Goal: Task Accomplishment & Management: Use online tool/utility

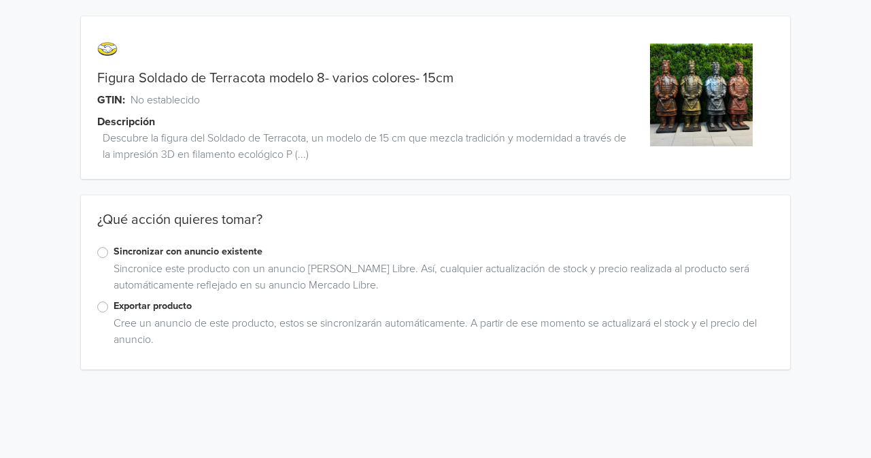
click at [114, 304] on label "Exportar producto" at bounding box center [444, 306] width 660 height 15
click at [0, 0] on input "Exportar producto" at bounding box center [0, 0] width 0 height 0
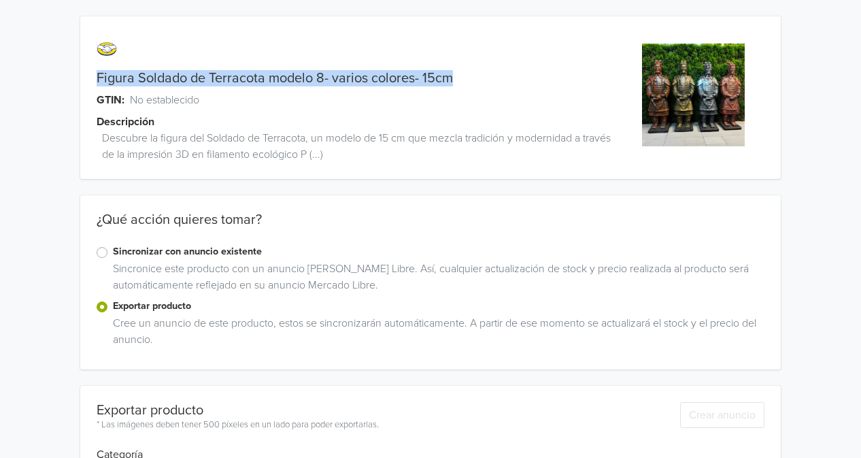
drag, startPoint x: 90, startPoint y: 79, endPoint x: 457, endPoint y: 72, distance: 366.7
click at [457, 72] on div "Figura Soldado de Terracota modelo 8- varios colores- 15cm" at bounding box center [343, 78] width 526 height 16
copy link "Figura Soldado de Terracota modelo 8- varios colores- 15cm"
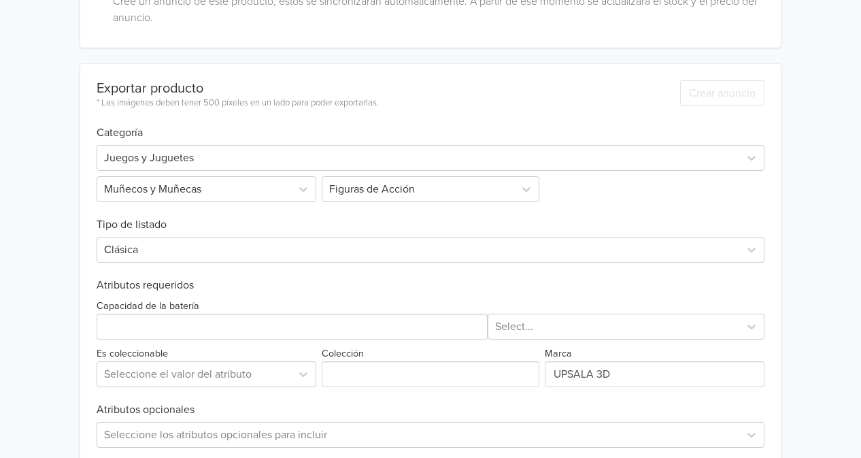
scroll to position [340, 0]
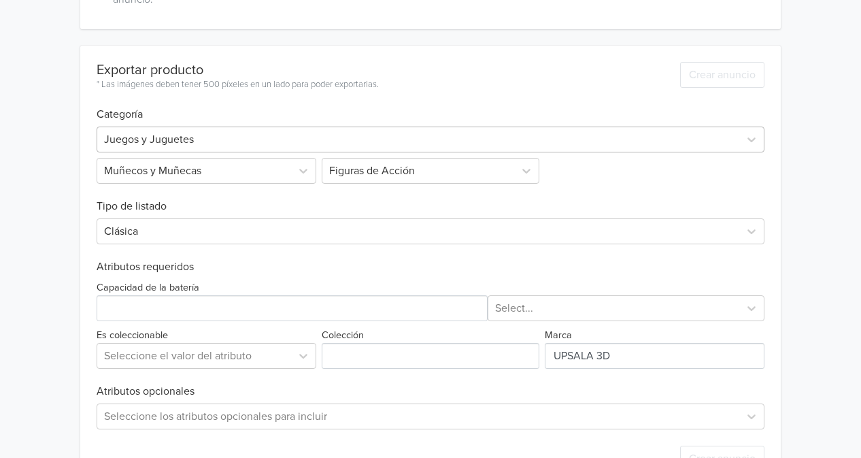
click at [288, 134] on div at bounding box center [418, 139] width 628 height 19
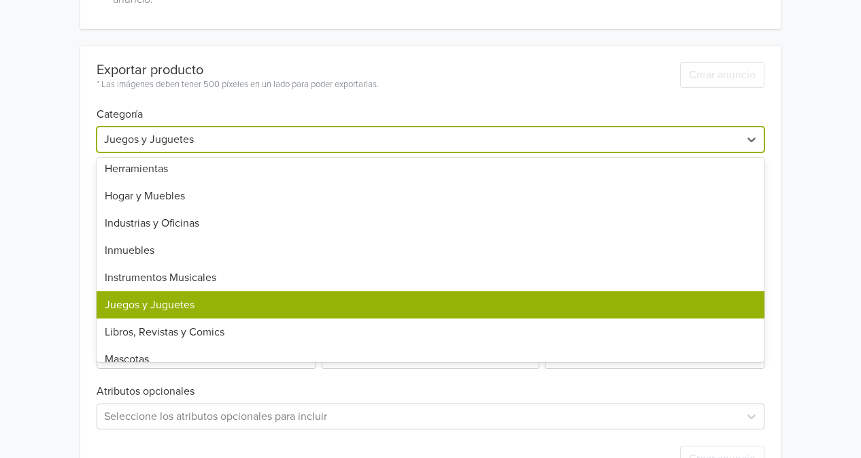
scroll to position [612, 0]
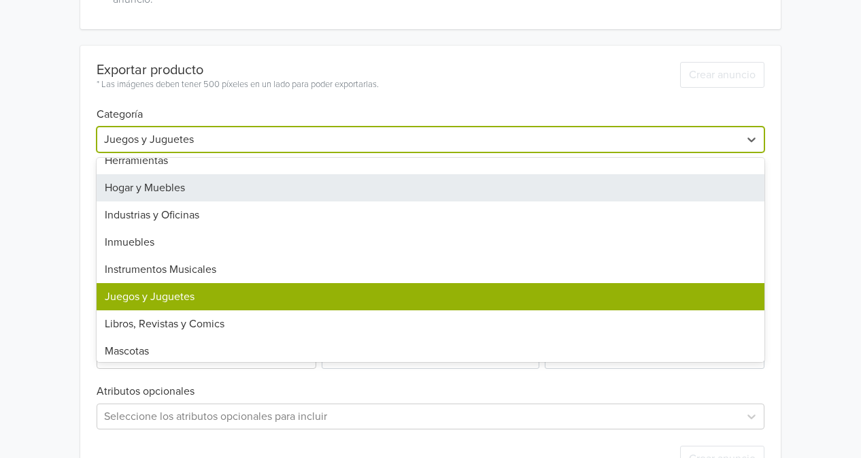
click at [282, 193] on div "Hogar y Muebles" at bounding box center [431, 187] width 668 height 27
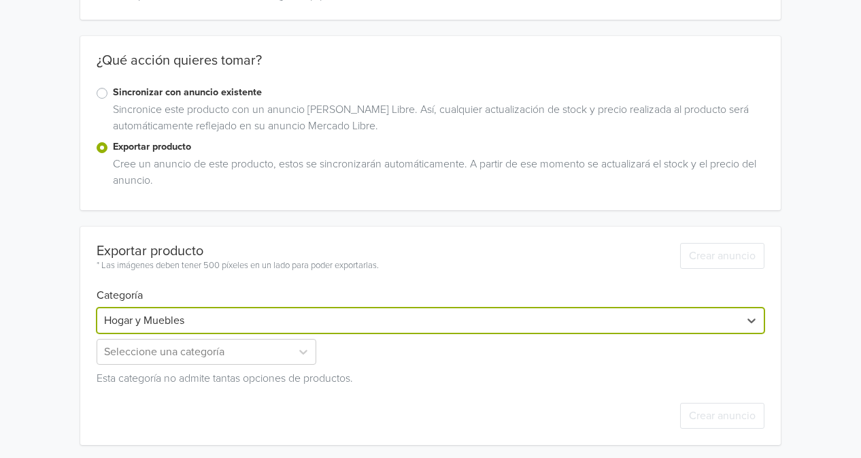
scroll to position [162, 0]
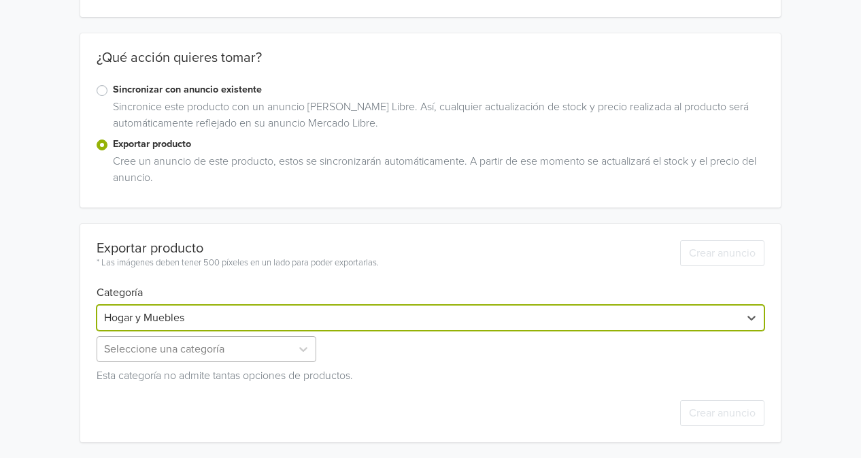
click at [214, 348] on div "Seleccione una categoría" at bounding box center [208, 349] width 222 height 26
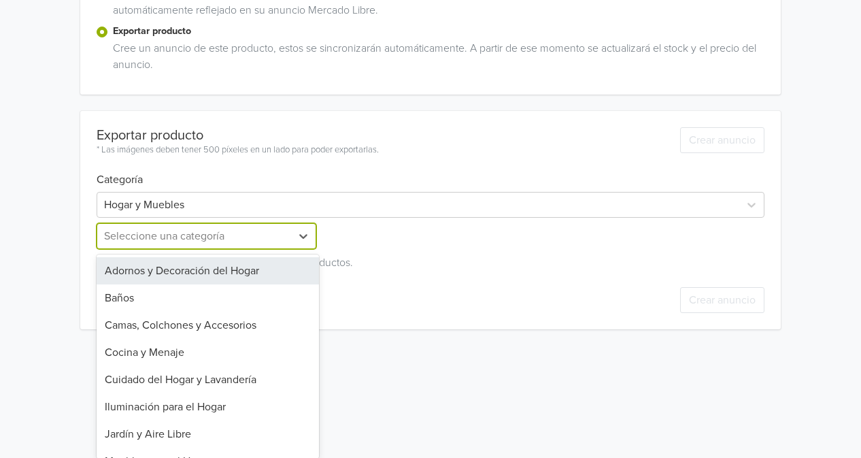
click at [241, 271] on div "Adornos y Decoración del Hogar" at bounding box center [208, 270] width 222 height 27
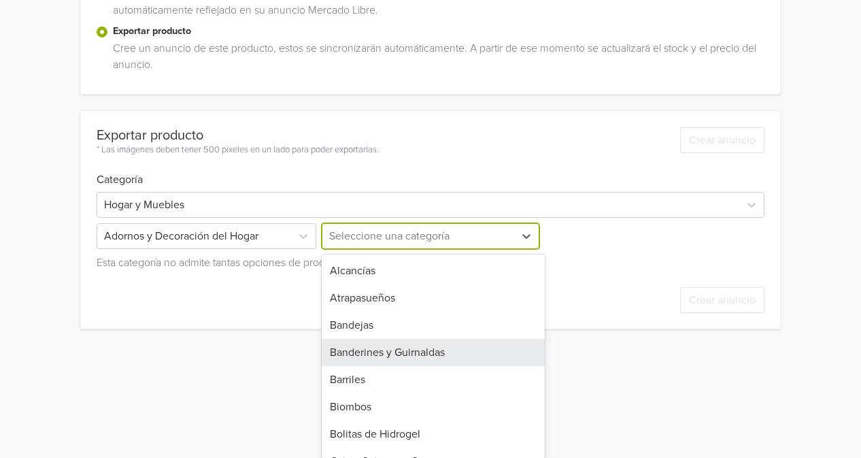
click at [392, 249] on div "29 results available. Use Up and Down to choose options, press Enter to select …" at bounding box center [430, 236] width 222 height 26
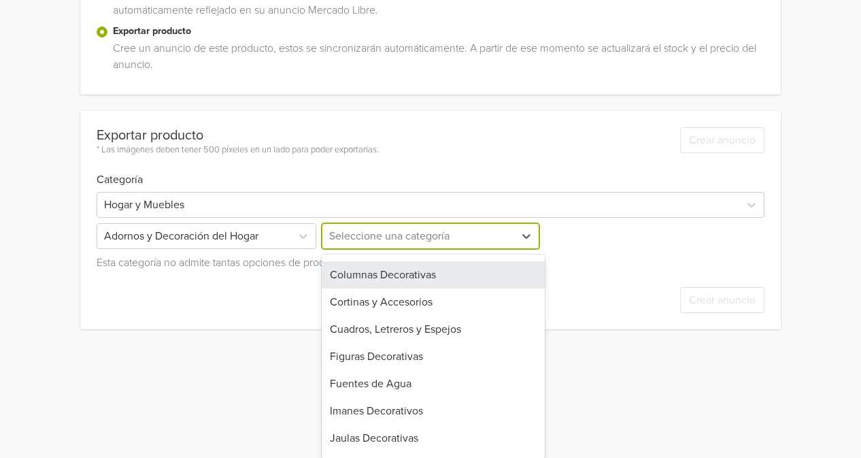
scroll to position [272, 0]
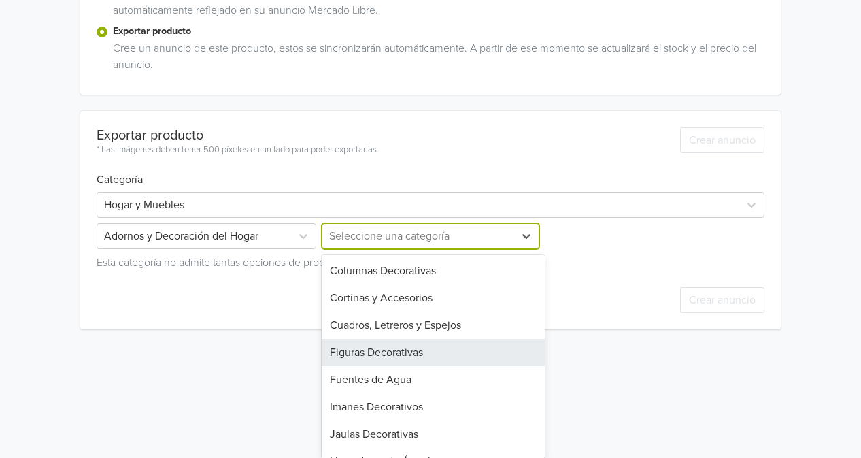
click at [417, 350] on div "Figuras Decorativas" at bounding box center [433, 352] width 222 height 27
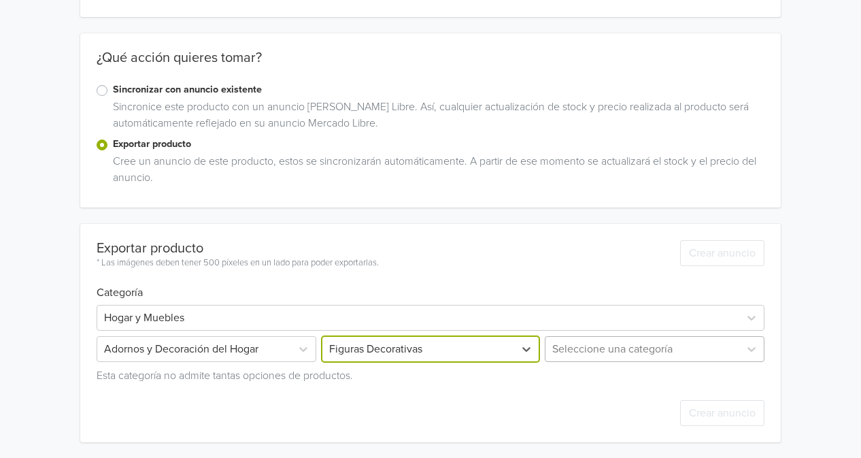
scroll to position [275, 0]
click at [649, 351] on div "Seleccione una categoría" at bounding box center [653, 348] width 222 height 26
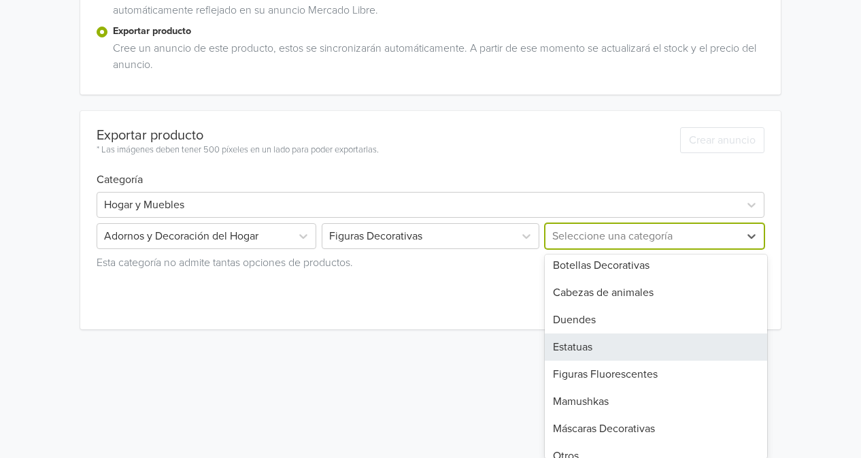
scroll to position [5, 0]
click at [595, 343] on div "Estatuas" at bounding box center [656, 346] width 222 height 27
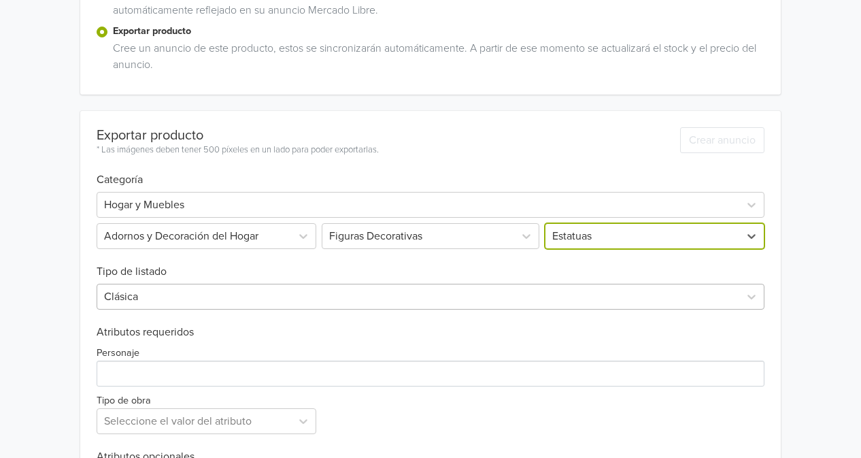
scroll to position [333, 0]
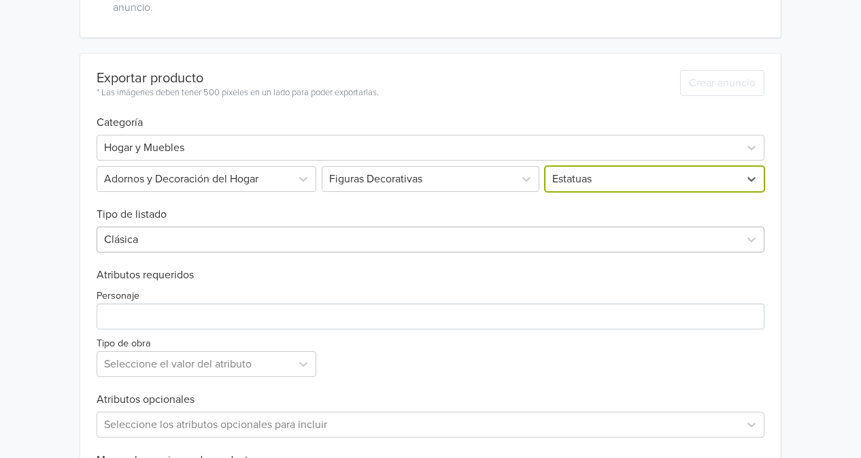
click at [236, 252] on div "Clásica" at bounding box center [431, 239] width 668 height 26
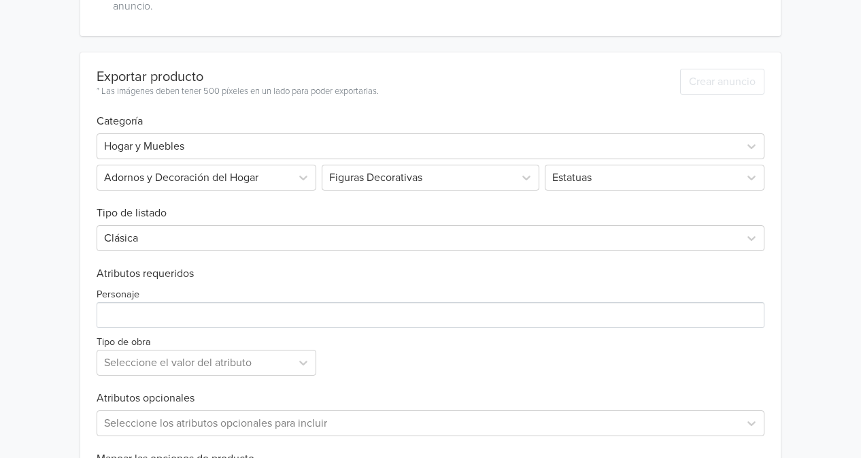
click at [56, 298] on div "Figura Soldado de Terracota modelo 8- varios colores- 15cm GTIN: No establecido…" at bounding box center [430, 161] width 841 height 988
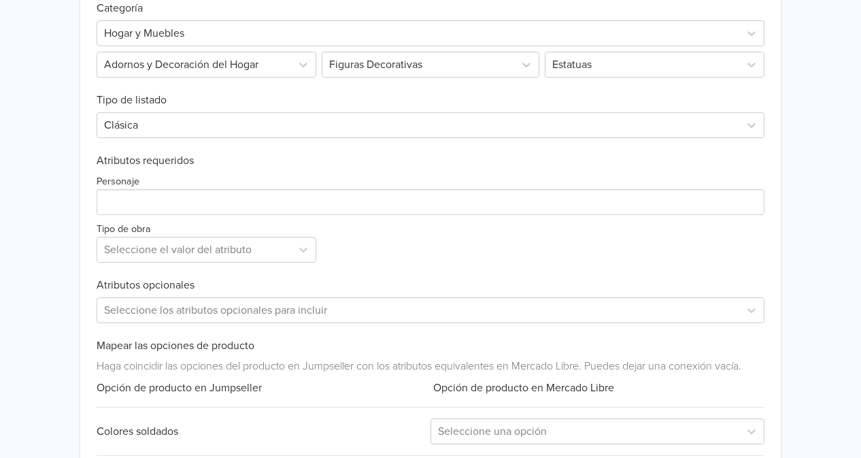
scroll to position [469, 0]
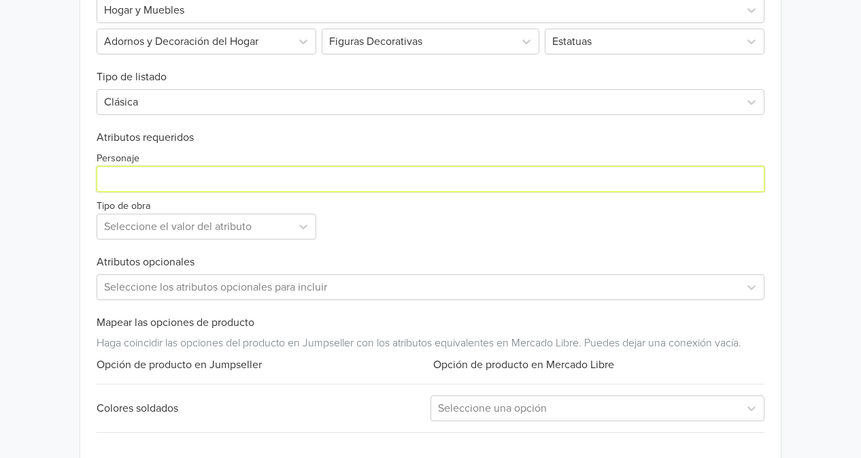
click at [145, 180] on input "Personaje" at bounding box center [431, 179] width 668 height 26
type input "Soldado de terracota"
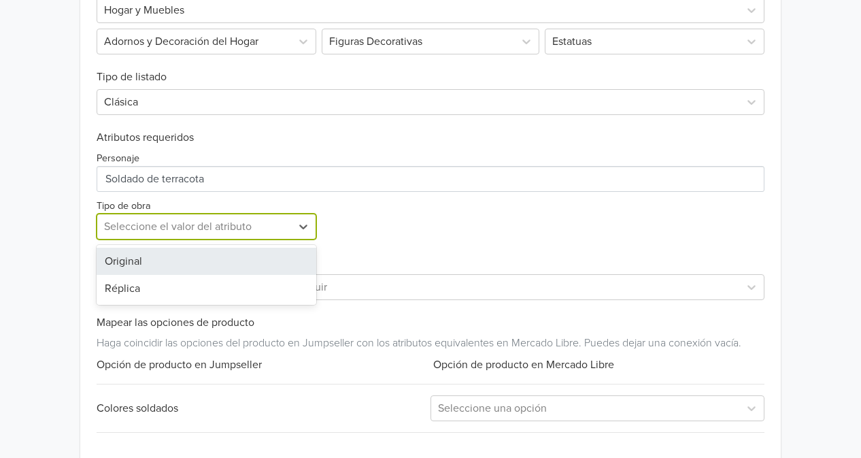
click at [150, 226] on div at bounding box center [194, 226] width 180 height 19
click at [127, 265] on div "Original" at bounding box center [207, 261] width 220 height 27
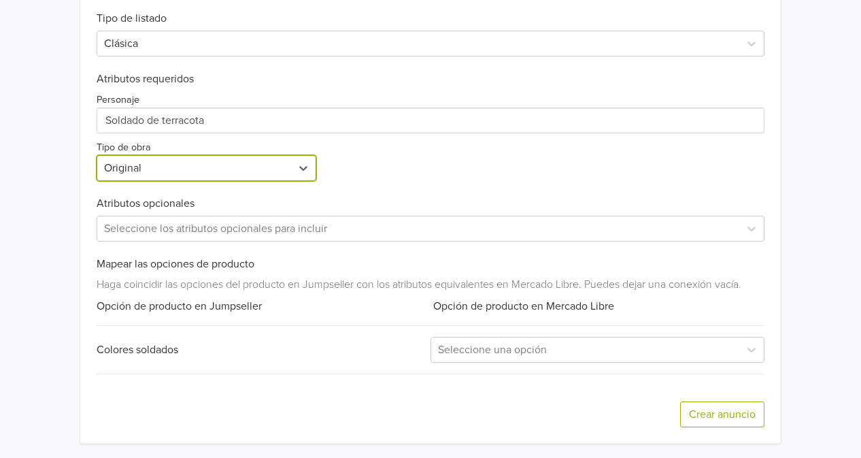
scroll to position [530, 0]
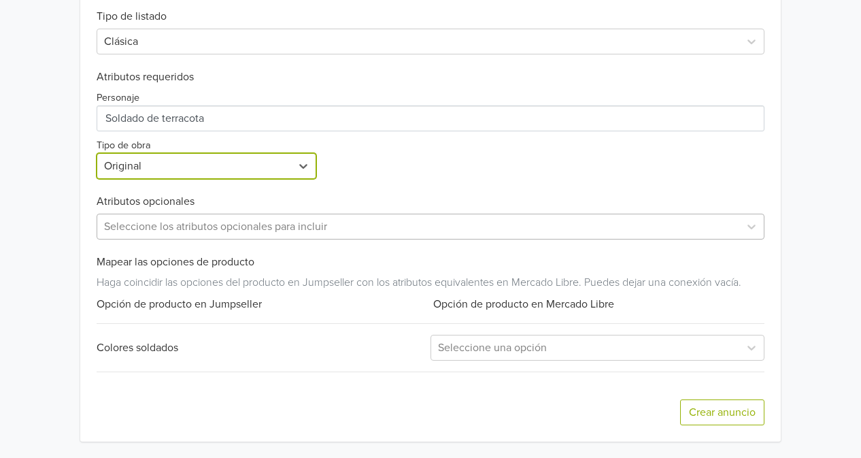
click at [243, 226] on div at bounding box center [418, 226] width 628 height 19
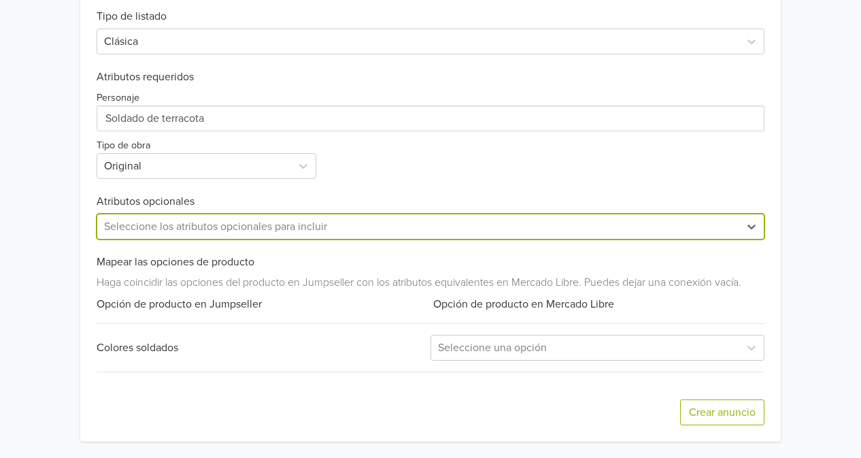
click at [243, 226] on div at bounding box center [418, 226] width 628 height 19
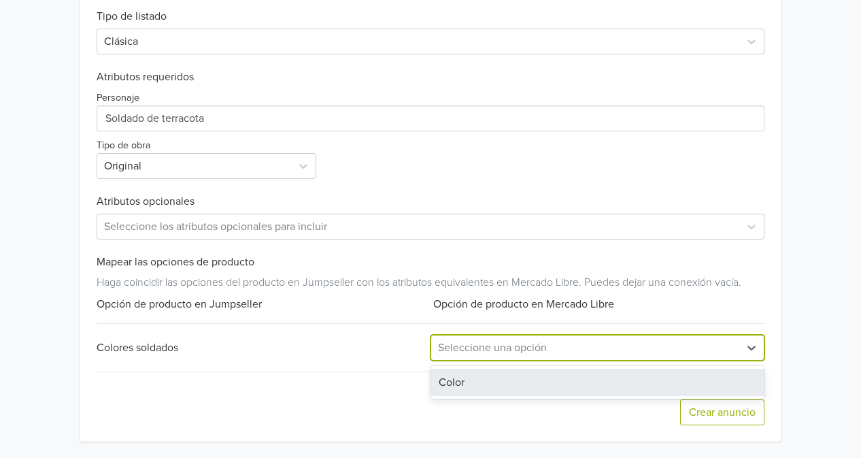
click at [488, 350] on div at bounding box center [585, 347] width 295 height 19
click at [458, 385] on div "Color" at bounding box center [598, 382] width 334 height 27
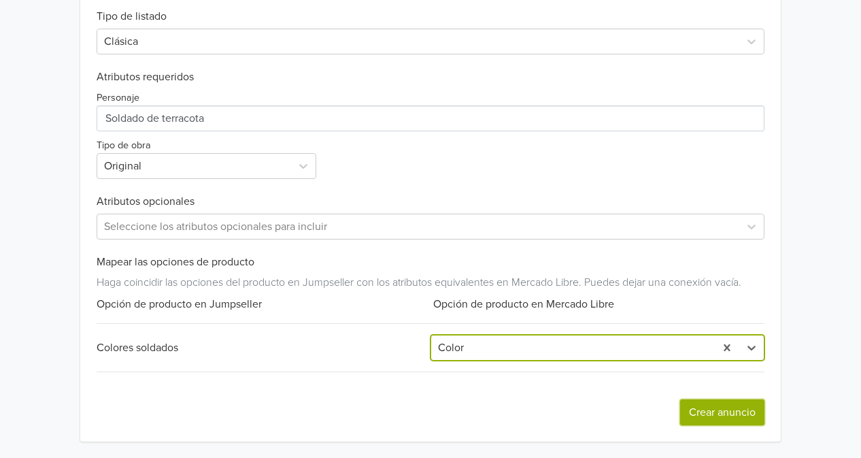
click at [718, 410] on button "Crear anuncio" at bounding box center [722, 412] width 84 height 26
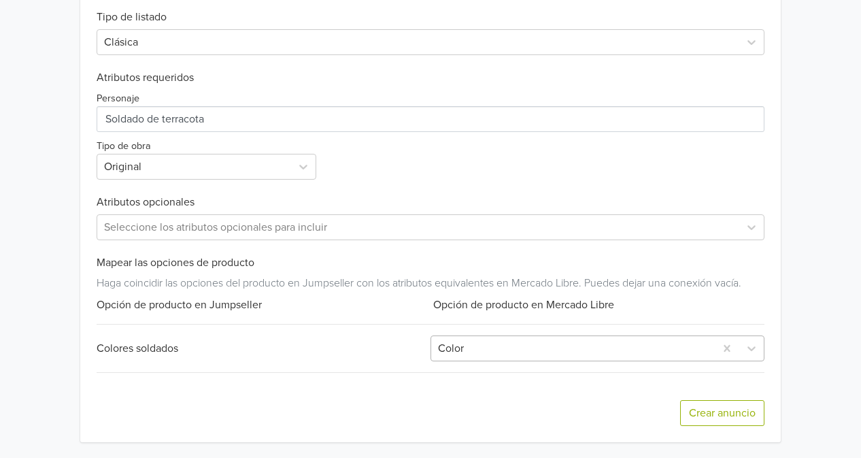
scroll to position [0, 0]
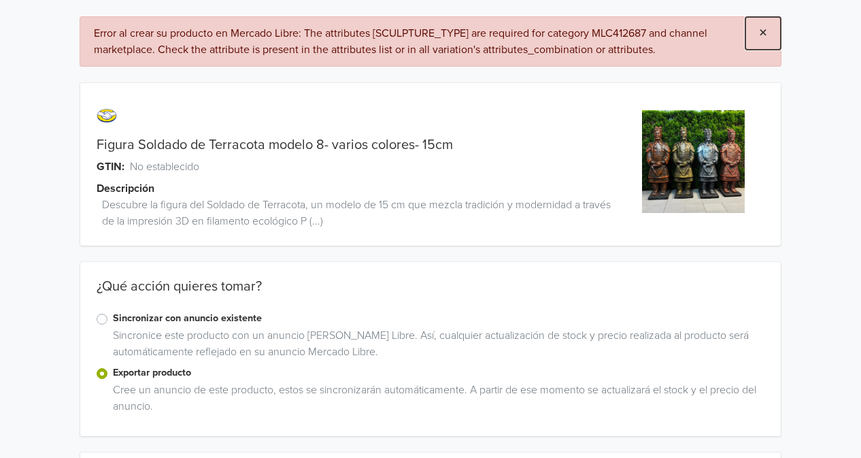
click at [762, 30] on span "×" at bounding box center [763, 33] width 8 height 20
